Goal: Task Accomplishment & Management: Manage account settings

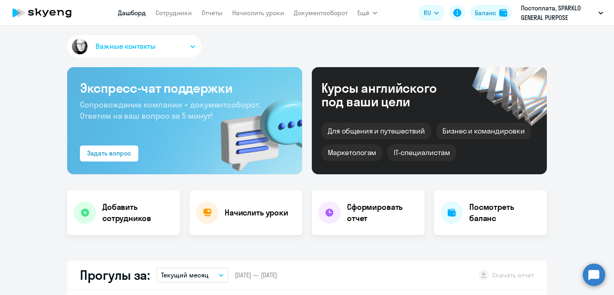
select select "30"
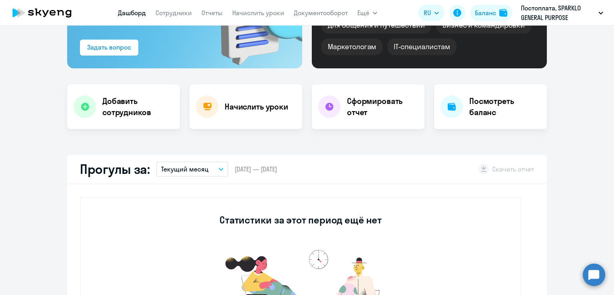
scroll to position [120, 0]
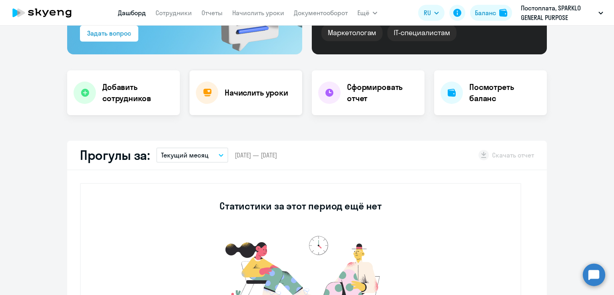
click at [247, 100] on div "Начислить уроки" at bounding box center [245, 92] width 113 height 45
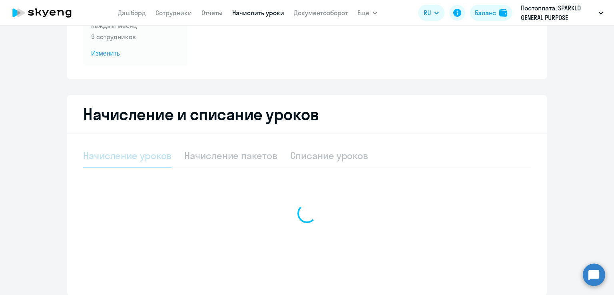
select select "10"
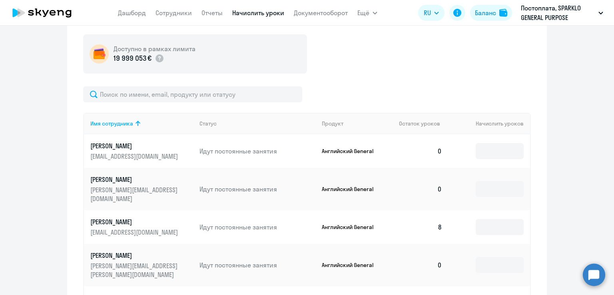
scroll to position [266, 0]
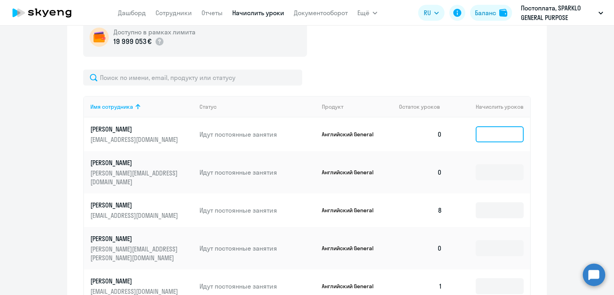
click at [477, 135] on input at bounding box center [499, 134] width 48 height 16
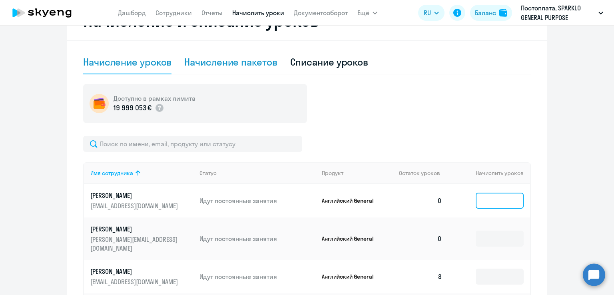
scroll to position [186, 0]
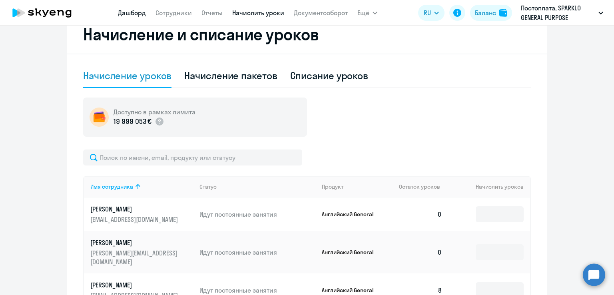
click at [137, 11] on link "Дашборд" at bounding box center [132, 13] width 28 height 8
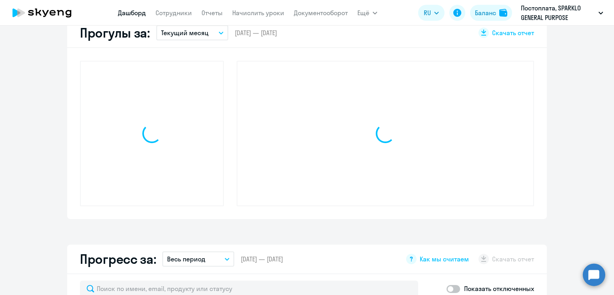
scroll to position [242, 0]
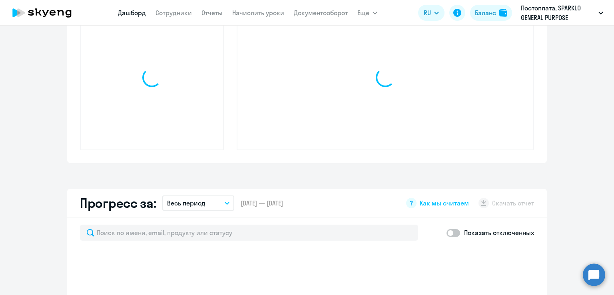
select select "30"
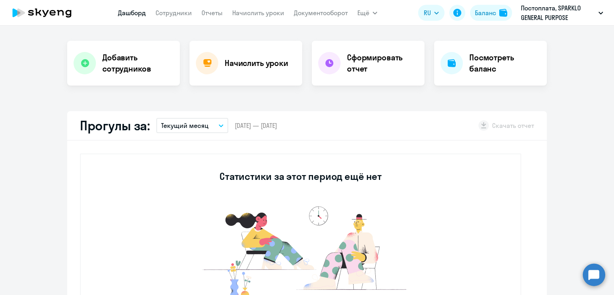
scroll to position [122, 0]
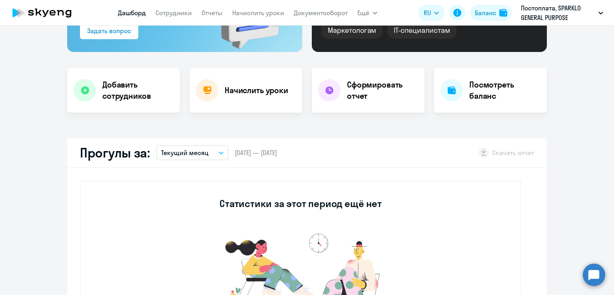
click at [222, 154] on button "Текущий месяц" at bounding box center [192, 152] width 72 height 15
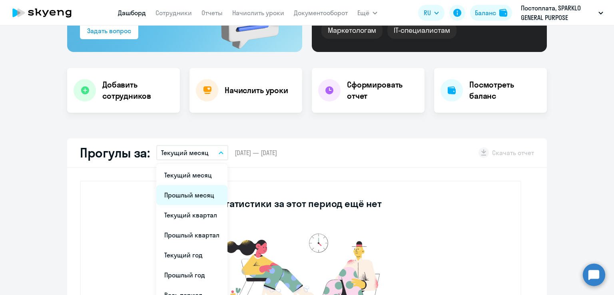
click at [195, 197] on li "Прошлый месяц" at bounding box center [191, 195] width 71 height 20
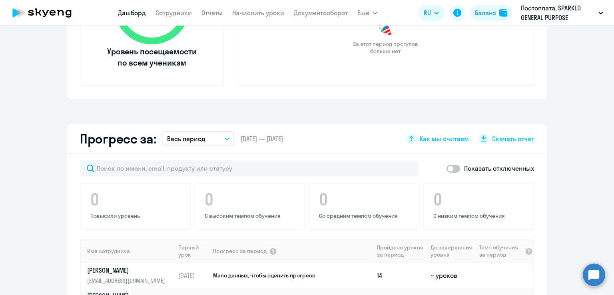
scroll to position [362, 0]
click at [177, 10] on link "Сотрудники" at bounding box center [173, 13] width 36 height 8
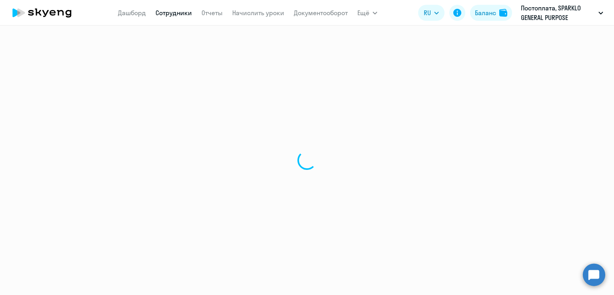
select select "30"
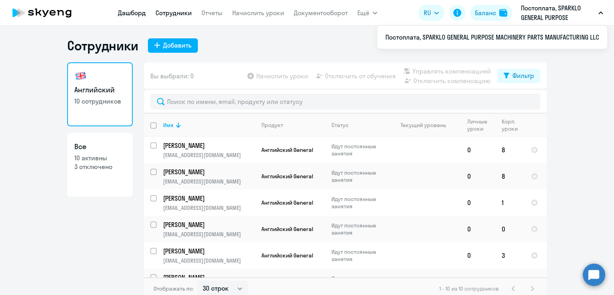
click at [144, 11] on link "Дашборд" at bounding box center [132, 13] width 28 height 8
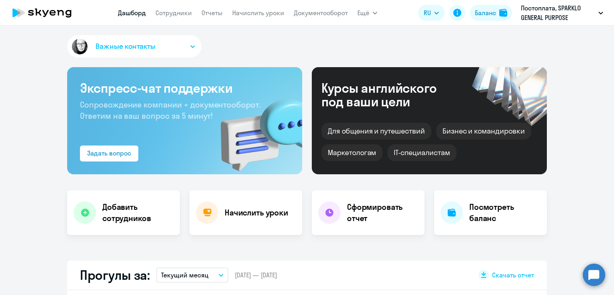
select select "30"
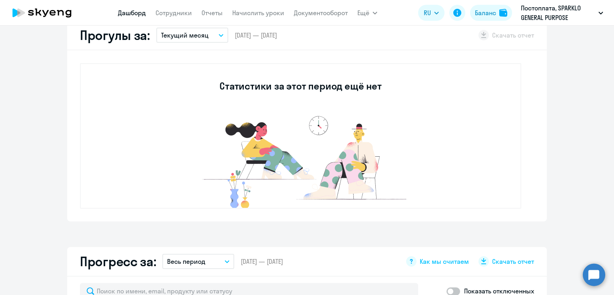
scroll to position [200, 0]
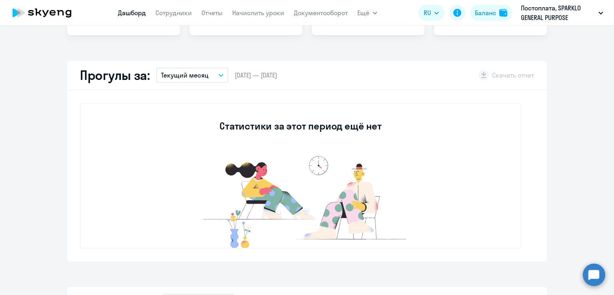
click at [218, 73] on button "Текущий месяц" at bounding box center [192, 75] width 72 height 15
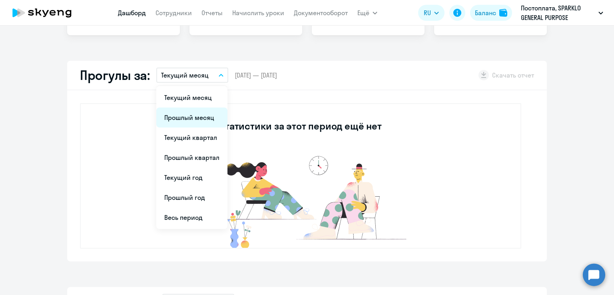
click at [193, 120] on li "Прошлый месяц" at bounding box center [191, 117] width 71 height 20
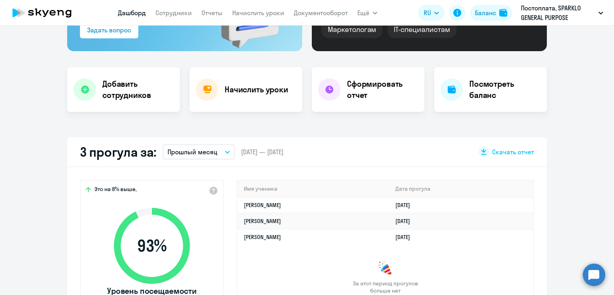
scroll to position [56, 0]
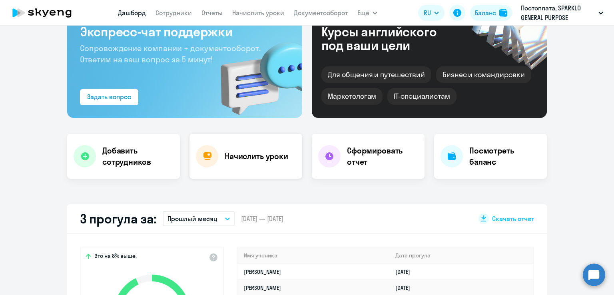
click at [283, 157] on h4 "Начислить уроки" at bounding box center [256, 156] width 64 height 11
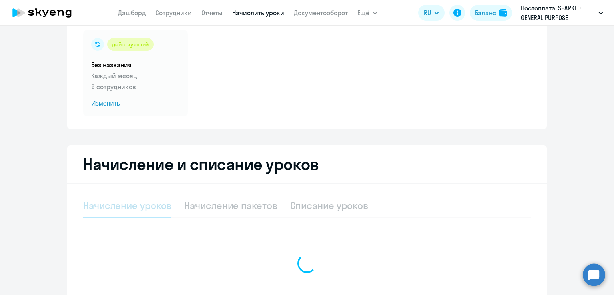
select select "10"
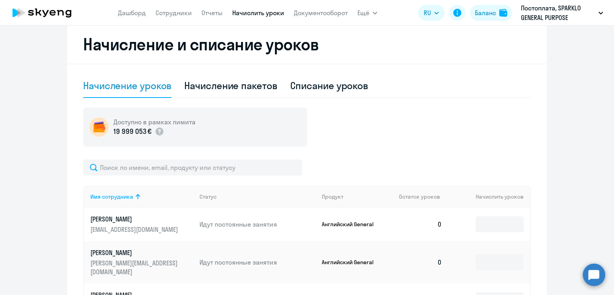
scroll to position [256, 0]
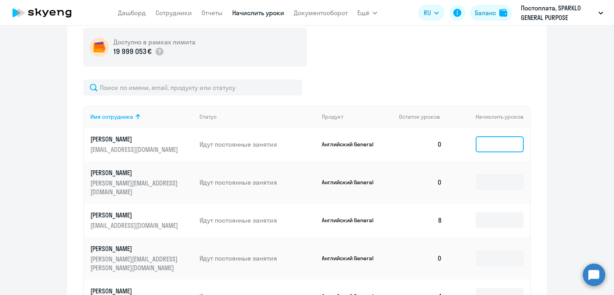
click at [493, 147] on input at bounding box center [499, 144] width 48 height 16
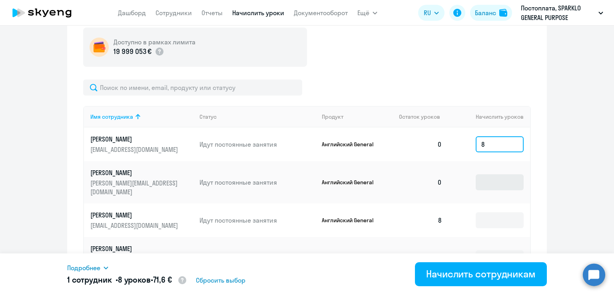
type input "8"
click at [489, 178] on input at bounding box center [499, 182] width 48 height 16
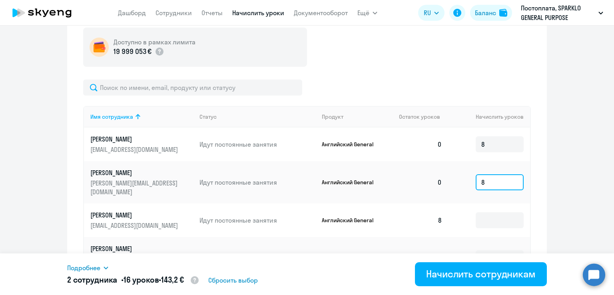
scroll to position [336, 0]
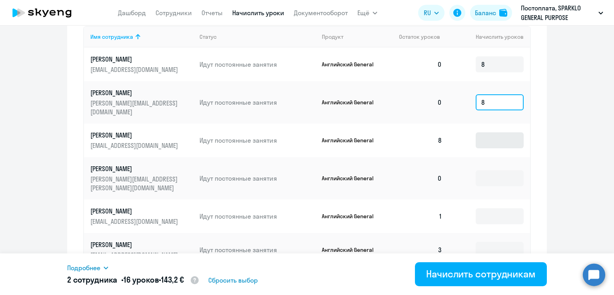
type input "8"
click at [489, 135] on input at bounding box center [499, 140] width 48 height 16
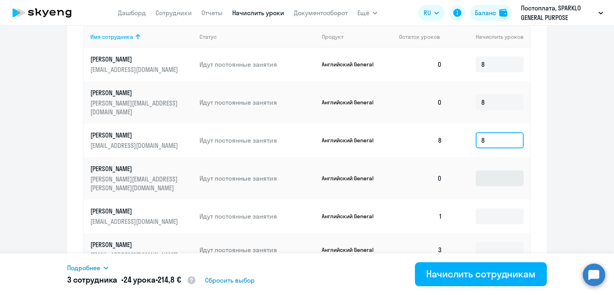
type input "8"
click at [484, 170] on input at bounding box center [499, 178] width 48 height 16
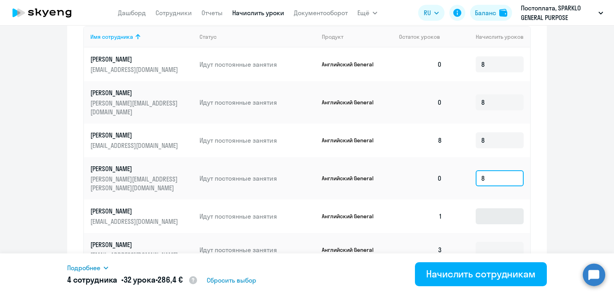
type input "8"
click at [490, 208] on input at bounding box center [499, 216] width 48 height 16
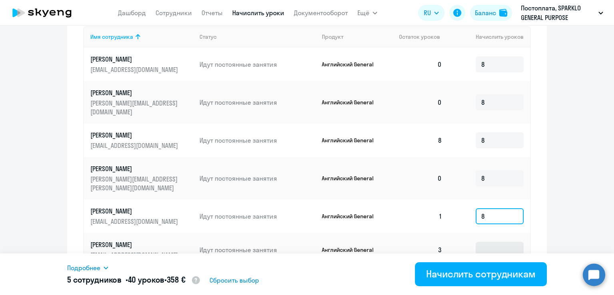
type input "8"
click at [489, 242] on input at bounding box center [499, 250] width 48 height 16
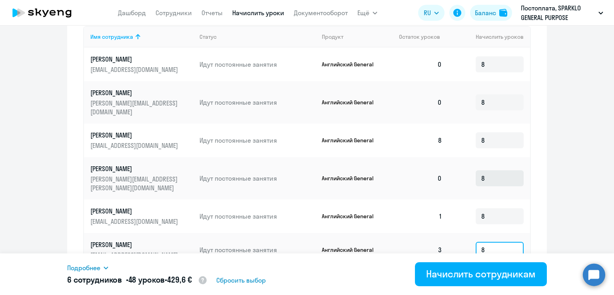
scroll to position [456, 0]
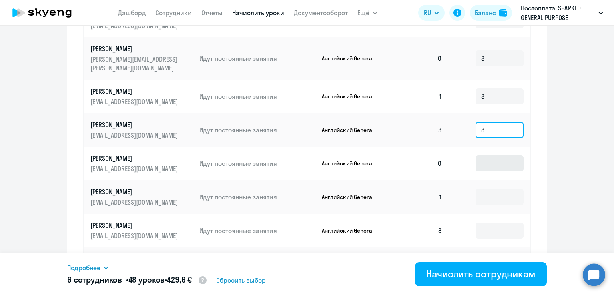
type input "8"
click at [487, 155] on input at bounding box center [499, 163] width 48 height 16
click at [485, 189] on input at bounding box center [499, 197] width 48 height 16
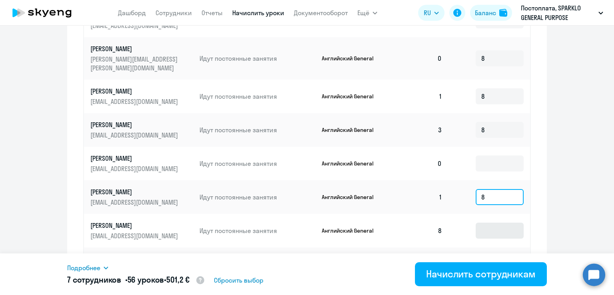
type input "8"
click at [481, 222] on input at bounding box center [499, 230] width 48 height 16
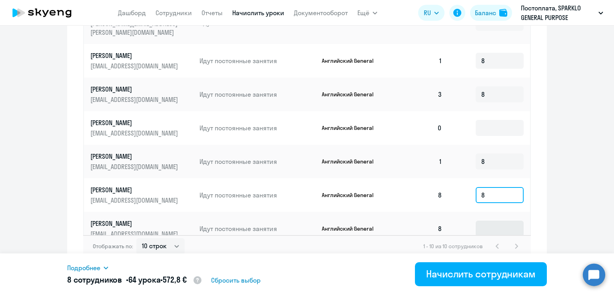
type input "8"
click at [490, 220] on input at bounding box center [499, 228] width 48 height 16
drag, startPoint x: 486, startPoint y: 215, endPoint x: 480, endPoint y: 216, distance: 6.0
click at [481, 220] on input "8" at bounding box center [499, 228] width 48 height 16
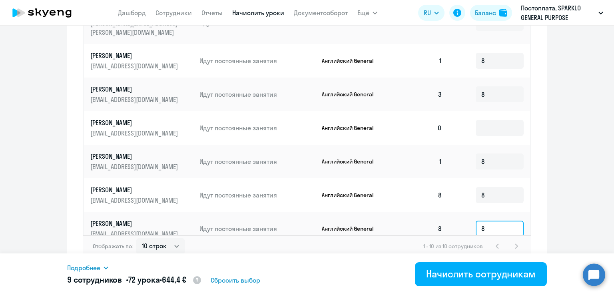
drag, startPoint x: 479, startPoint y: 216, endPoint x: 474, endPoint y: 218, distance: 5.6
click at [475, 220] on input "8" at bounding box center [499, 228] width 48 height 16
type input "0"
click at [521, 212] on td "0" at bounding box center [488, 229] width 81 height 34
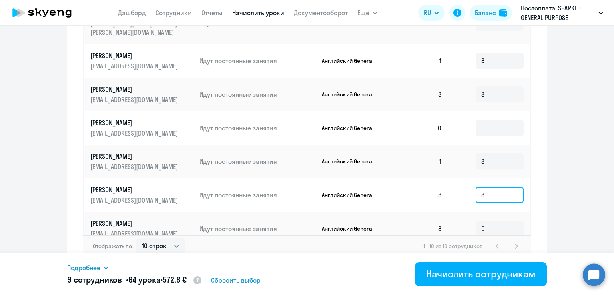
drag, startPoint x: 485, startPoint y: 181, endPoint x: 474, endPoint y: 181, distance: 11.2
click at [475, 187] on input "8" at bounding box center [499, 195] width 48 height 16
click at [525, 178] on td "0" at bounding box center [488, 195] width 81 height 34
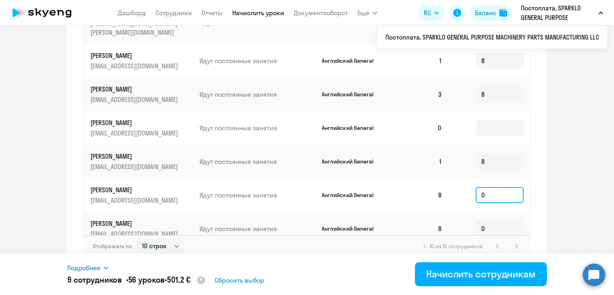
click at [485, 187] on input "0" at bounding box center [499, 195] width 48 height 16
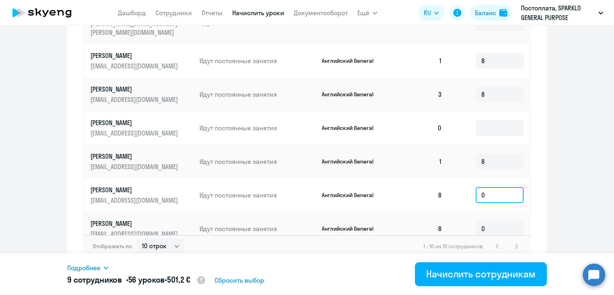
drag, startPoint x: 481, startPoint y: 177, endPoint x: 477, endPoint y: 177, distance: 4.0
click at [471, 178] on td "0" at bounding box center [488, 195] width 81 height 34
type input "8"
click at [475, 220] on input "0" at bounding box center [499, 228] width 48 height 16
click at [487, 220] on input "0" at bounding box center [499, 228] width 48 height 16
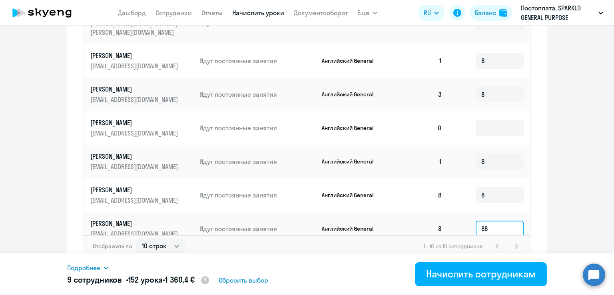
drag, startPoint x: 483, startPoint y: 212, endPoint x: 475, endPoint y: 211, distance: 8.0
click at [475, 220] on input "88" at bounding box center [499, 228] width 48 height 16
type input "8"
click at [486, 120] on input at bounding box center [499, 128] width 48 height 16
click at [485, 86] on input "8" at bounding box center [499, 94] width 48 height 16
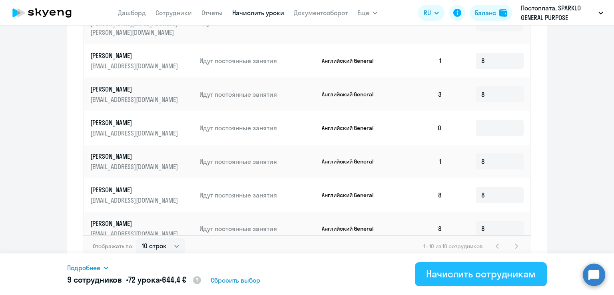
click at [469, 277] on div "Начислить сотрудникам" at bounding box center [480, 273] width 109 height 13
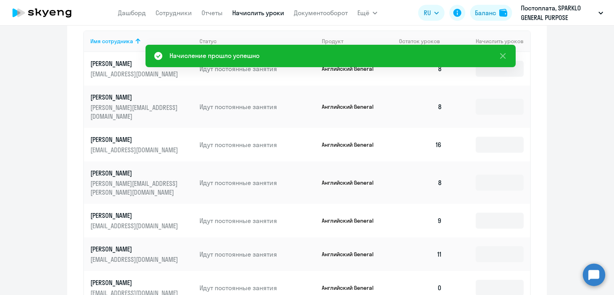
scroll to position [292, 0]
